Goal: Task Accomplishment & Management: Manage account settings

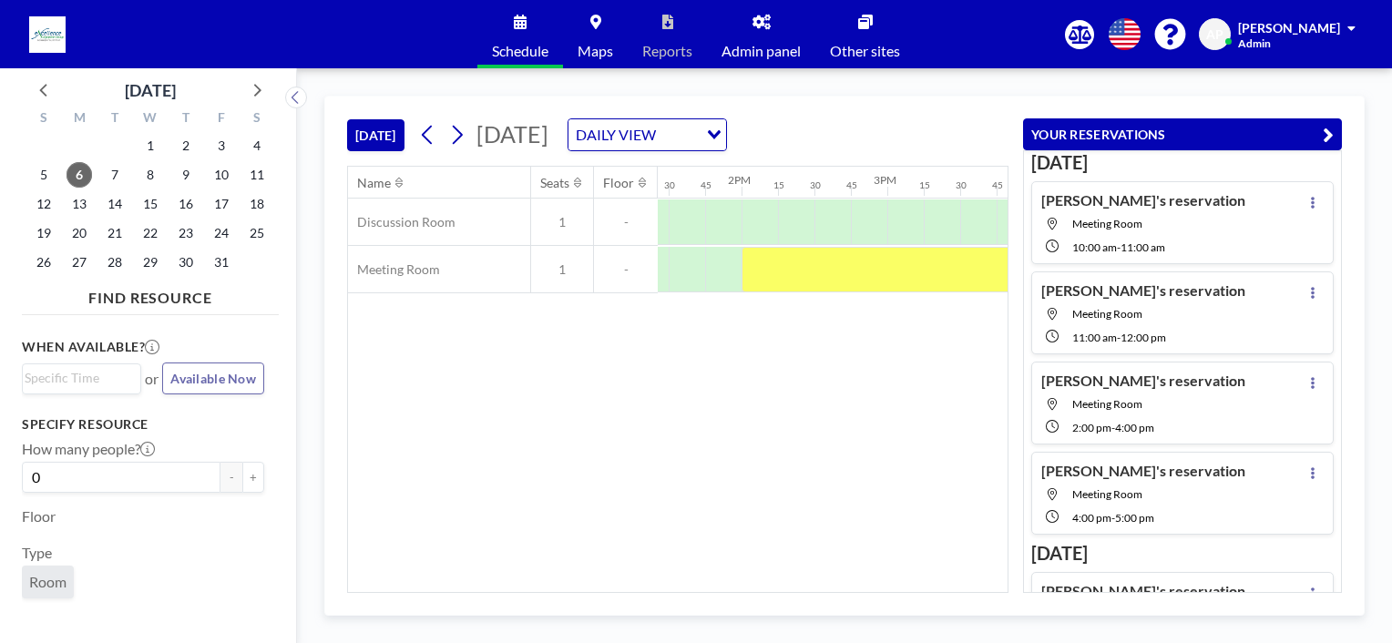
scroll to position [0, 2035]
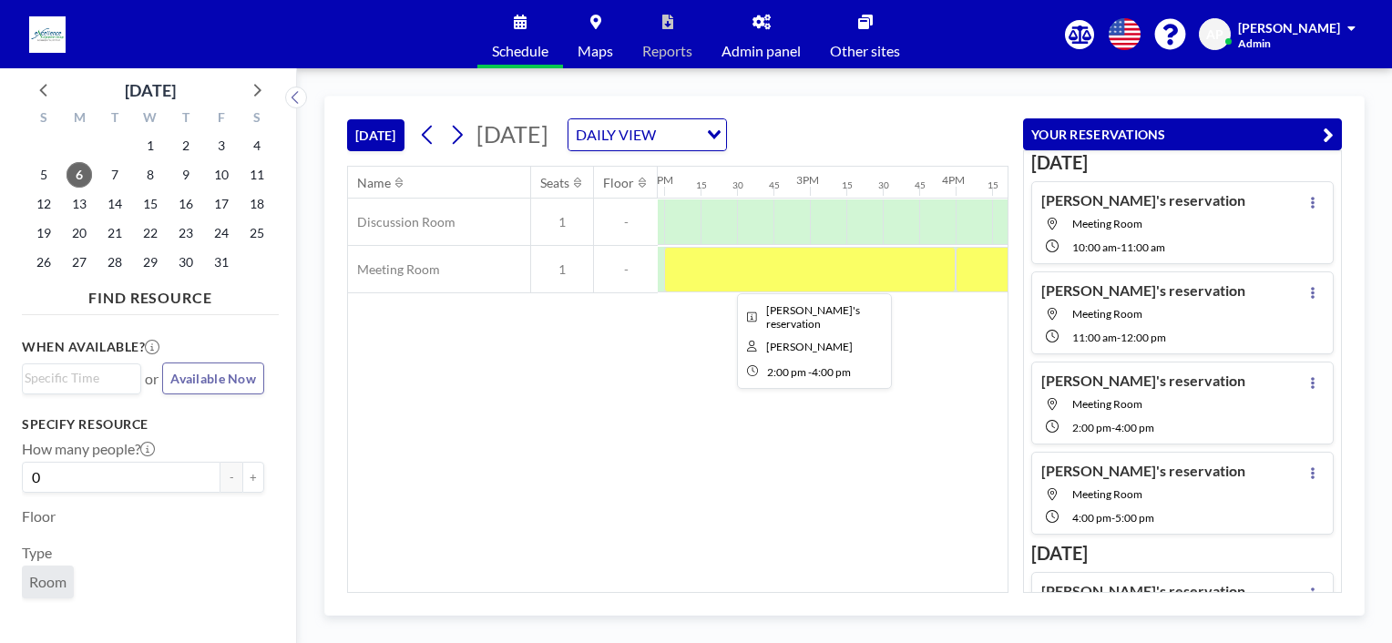
click at [732, 265] on div at bounding box center [810, 270] width 292 height 46
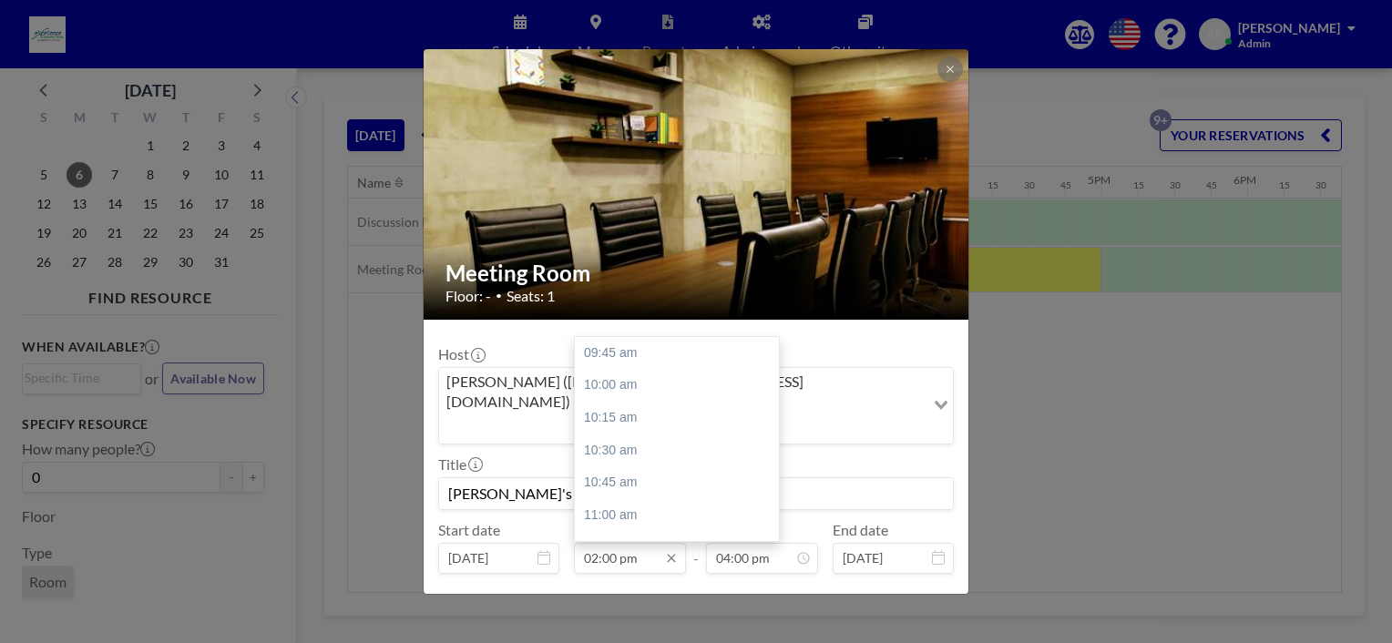
scroll to position [550, 0]
click at [620, 467] on div "03:00 pm" at bounding box center [681, 483] width 213 height 33
type input "03:00 pm"
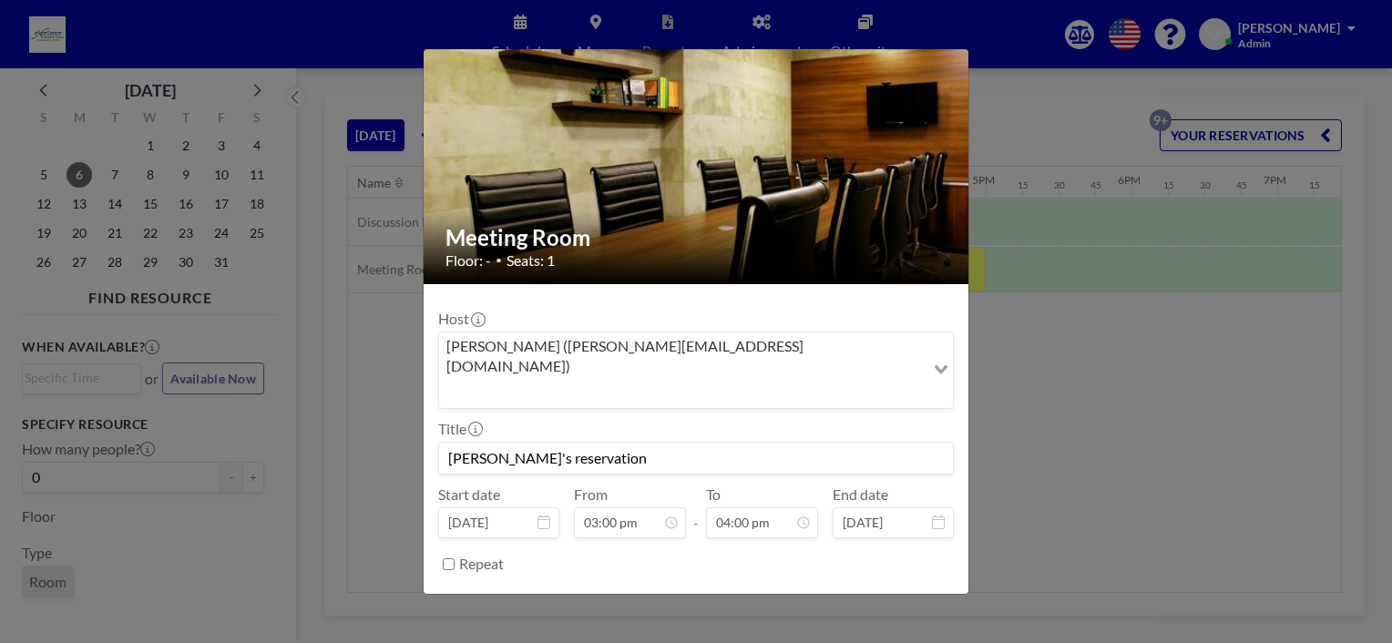
scroll to position [2076, 0]
click at [868, 594] on button "SAVE CHANGES" at bounding box center [896, 610] width 115 height 32
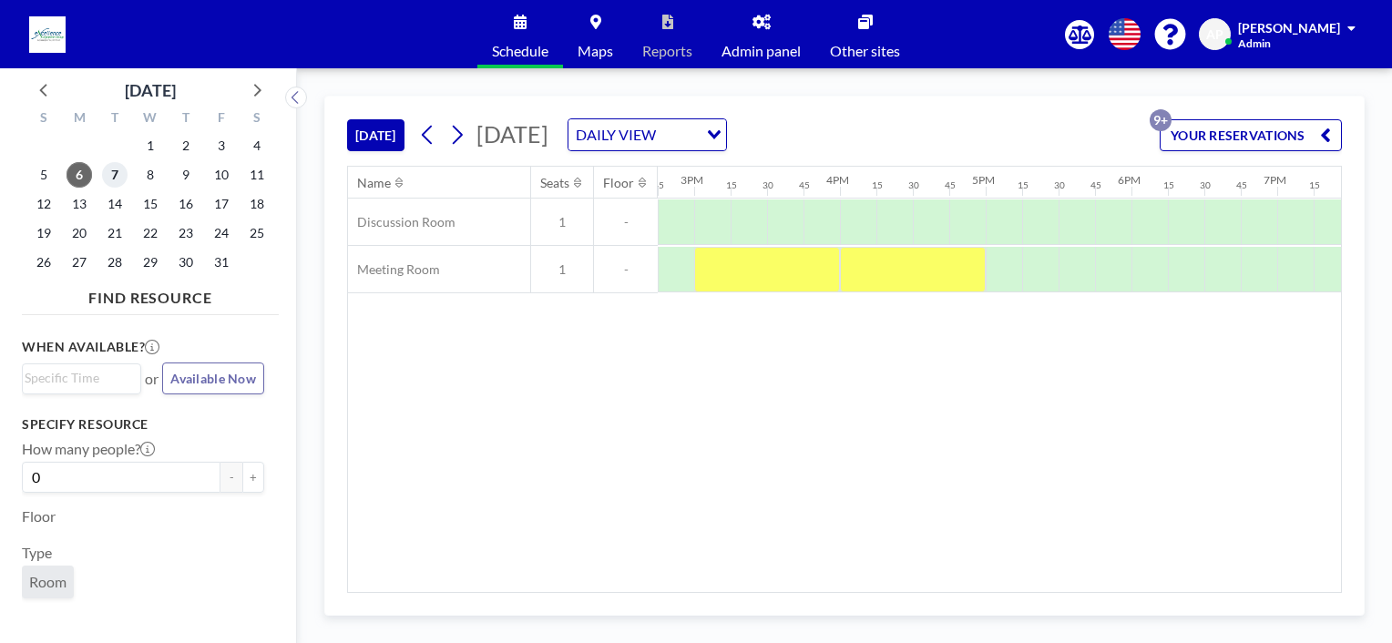
click at [115, 181] on span "7" at bounding box center [115, 175] width 26 height 26
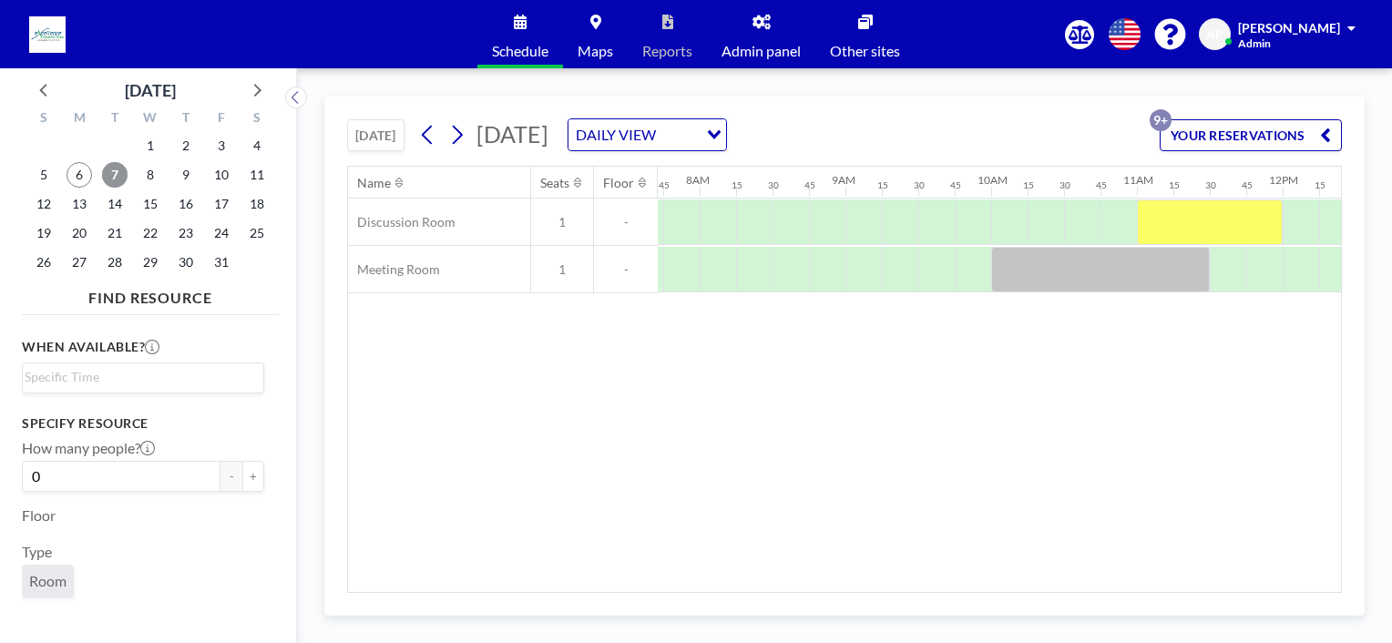
scroll to position [0, 1130]
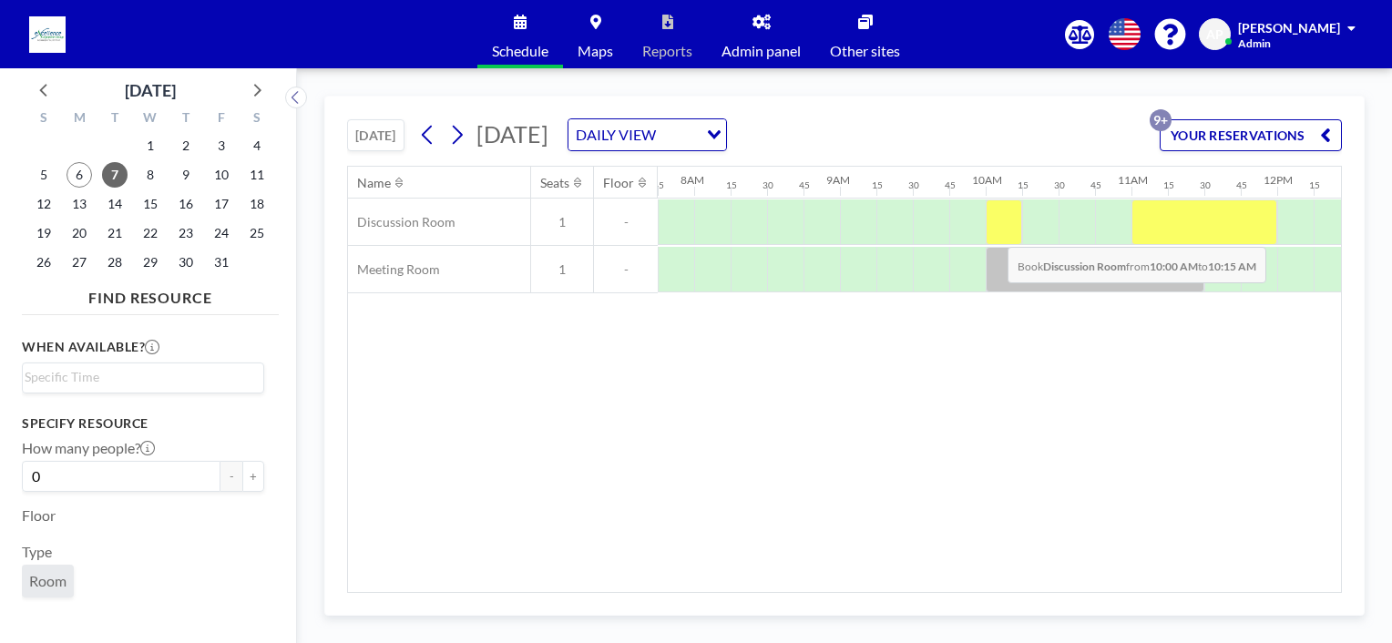
click at [993, 232] on div at bounding box center [1004, 223] width 36 height 46
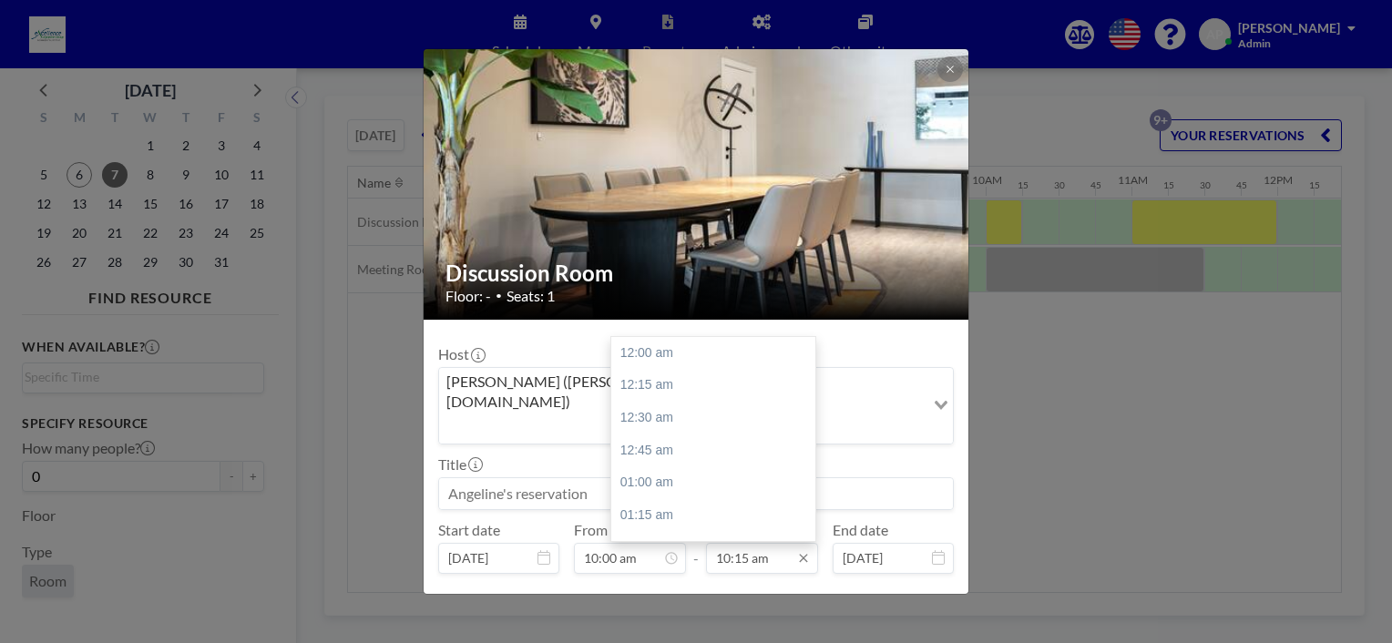
scroll to position [1330, 0]
click at [744, 543] on input "10:15 am" at bounding box center [762, 558] width 112 height 31
click at [691, 434] on div "11:00 am" at bounding box center [717, 450] width 213 height 33
type input "11:00 am"
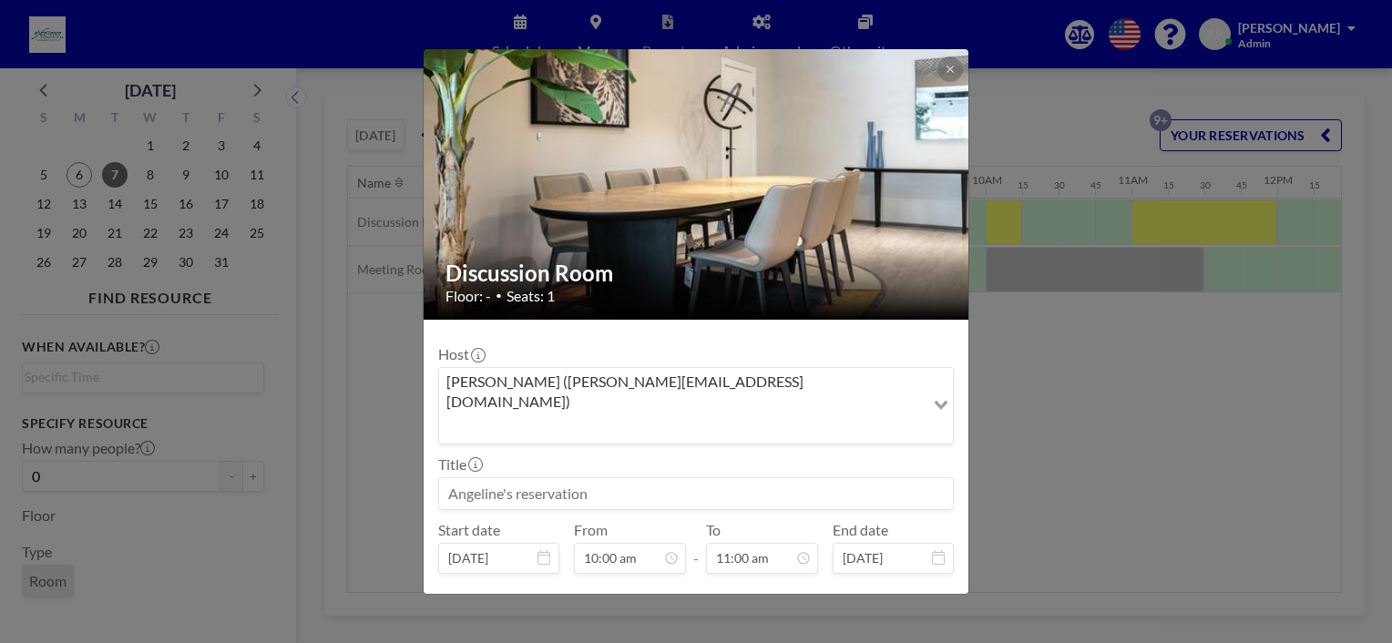
click at [884, 630] on button "BOOK NOW" at bounding box center [908, 646] width 92 height 32
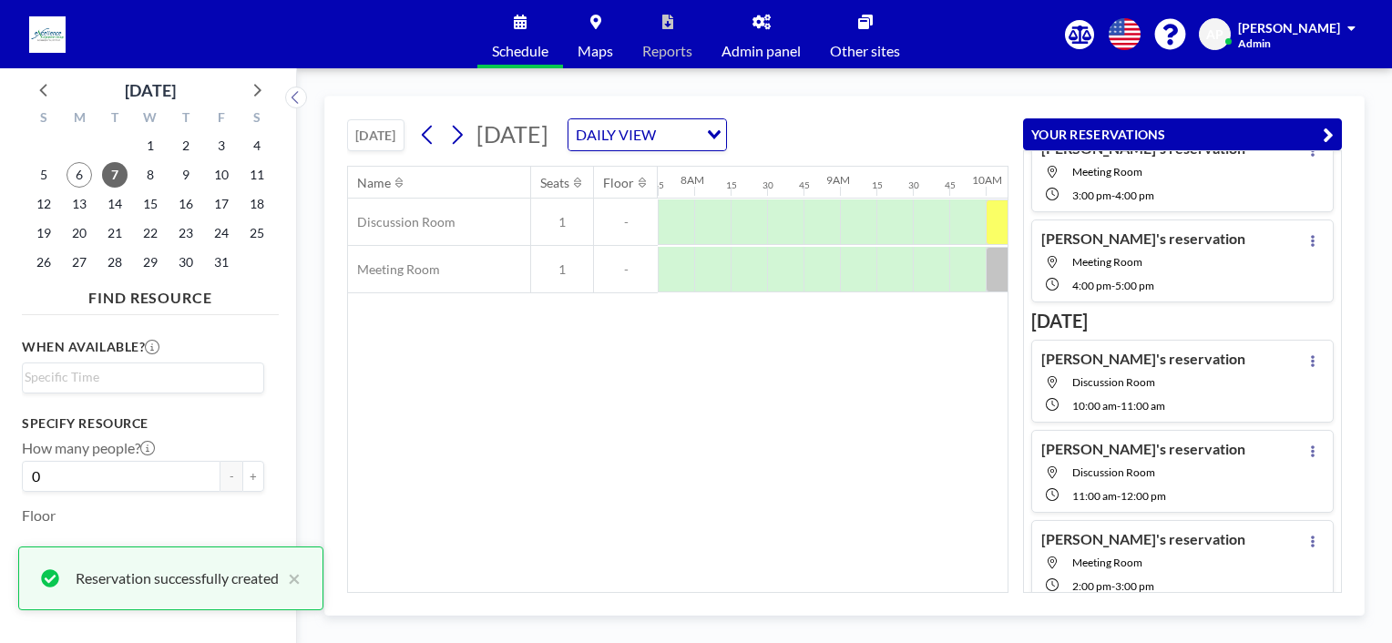
scroll to position [237, 0]
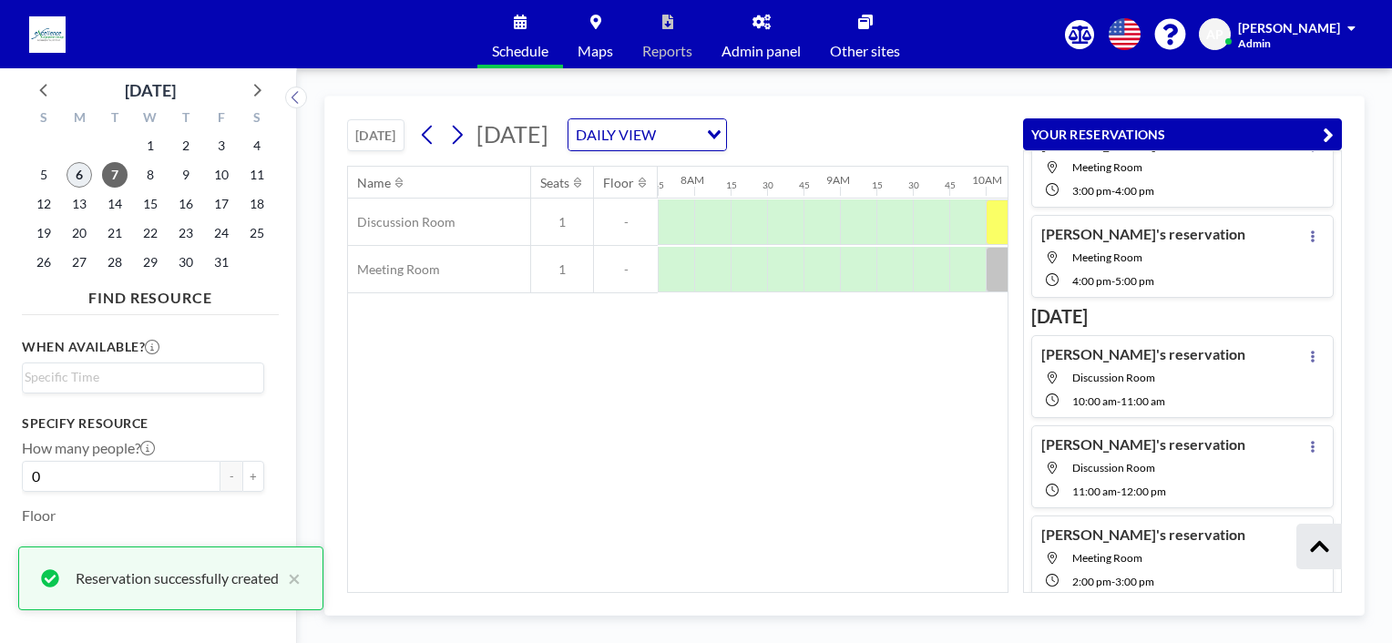
click at [72, 170] on span "6" at bounding box center [80, 175] width 26 height 26
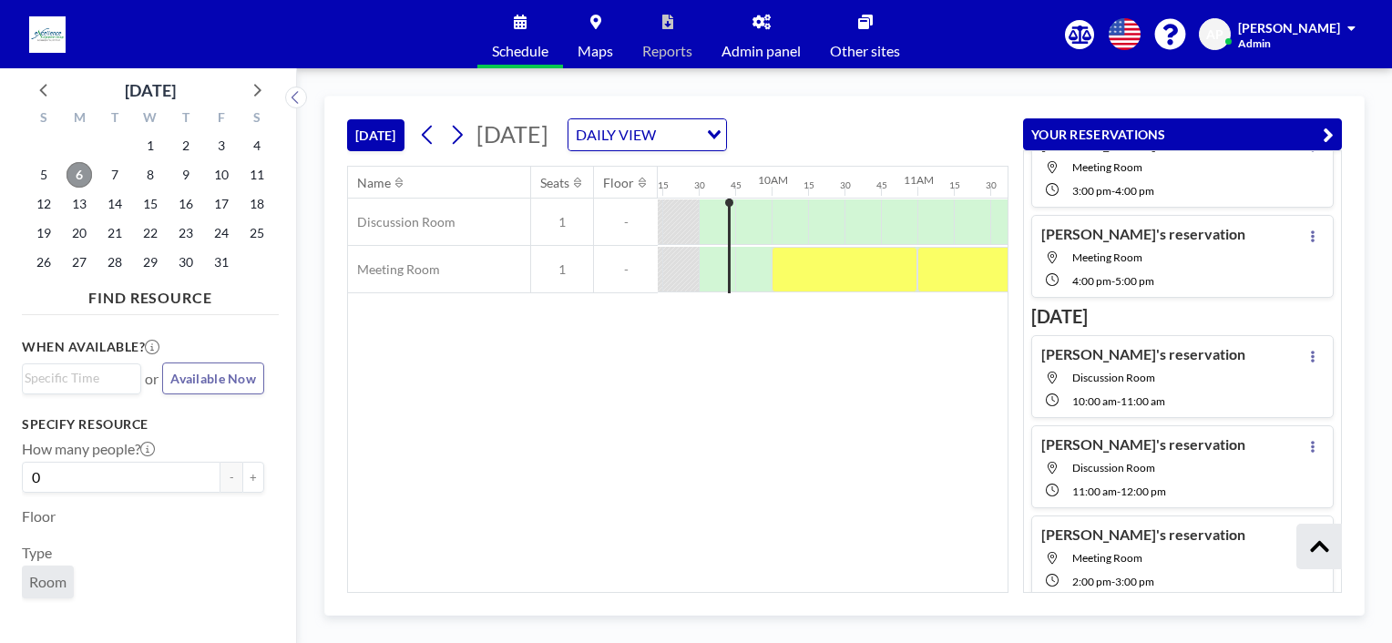
scroll to position [0, 1349]
